Goal: Ask a question

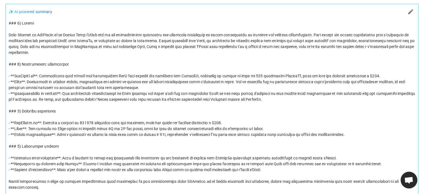
scroll to position [201, 0]
click at [115, 56] on p at bounding box center [212, 106] width 407 height 170
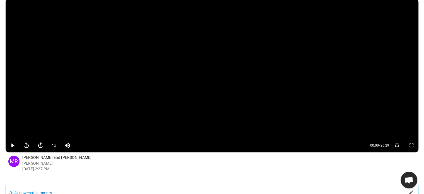
scroll to position [14, 0]
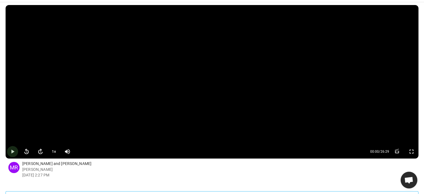
click at [11, 153] on icon "button" at bounding box center [12, 151] width 7 height 7
type input "0.37"
click at [84, 151] on span at bounding box center [86, 151] width 25 height 8
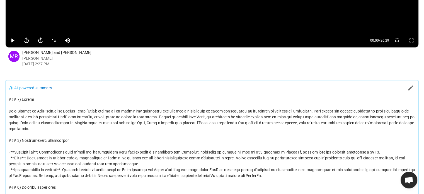
scroll to position [201, 0]
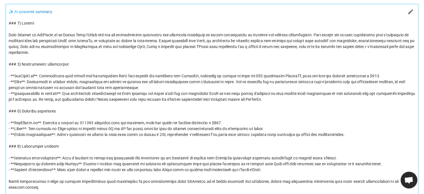
click at [408, 179] on span "Open chat" at bounding box center [408, 180] width 9 height 8
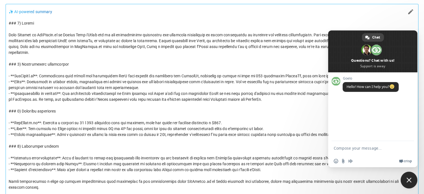
scroll to position [0, 0]
type textarea "can you make"
click at [278, 21] on p at bounding box center [212, 105] width 407 height 170
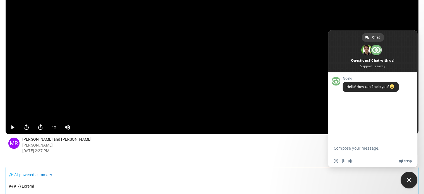
scroll to position [32, 0]
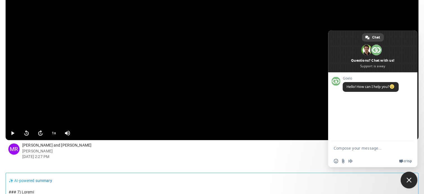
click at [143, 171] on div "1 x 00:00 / 26:29 [PERSON_NAME] and [PERSON_NAME] [PERSON_NAME] [DATE] 2:27 PM …" at bounding box center [212, 176] width 424 height 385
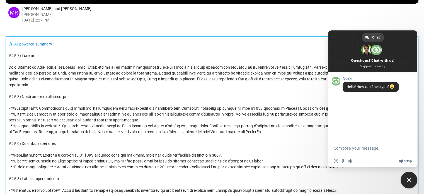
scroll to position [201, 0]
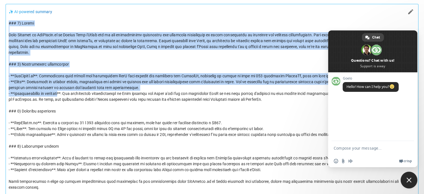
drag, startPoint x: 9, startPoint y: 22, endPoint x: 64, endPoint y: 93, distance: 89.2
click at [64, 93] on p at bounding box center [212, 105] width 407 height 170
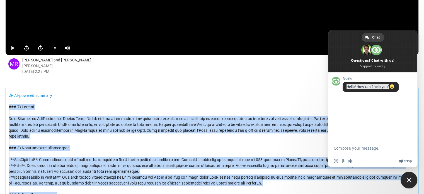
scroll to position [0, 0]
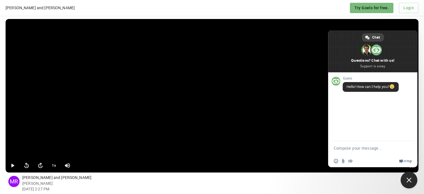
click at [158, 6] on div "[PERSON_NAME] and [PERSON_NAME]" at bounding box center [175, 8] width 339 height 6
click at [407, 177] on span "Close chat" at bounding box center [409, 179] width 17 height 17
